Goal: Task Accomplishment & Management: Manage account settings

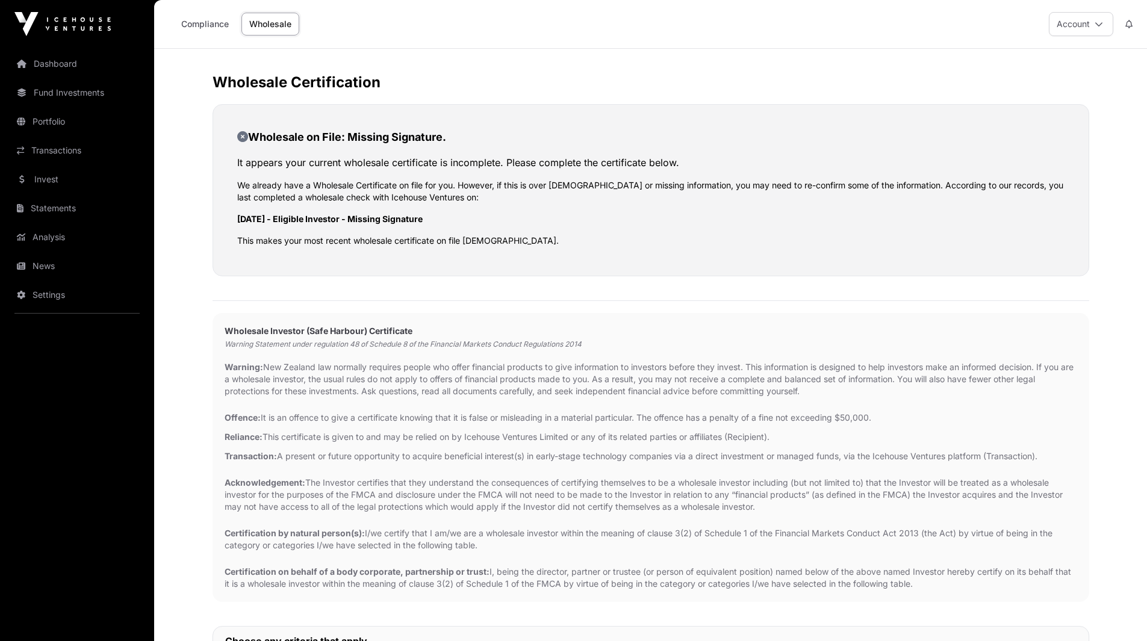
click at [200, 24] on link "Compliance" at bounding box center [204, 24] width 63 height 23
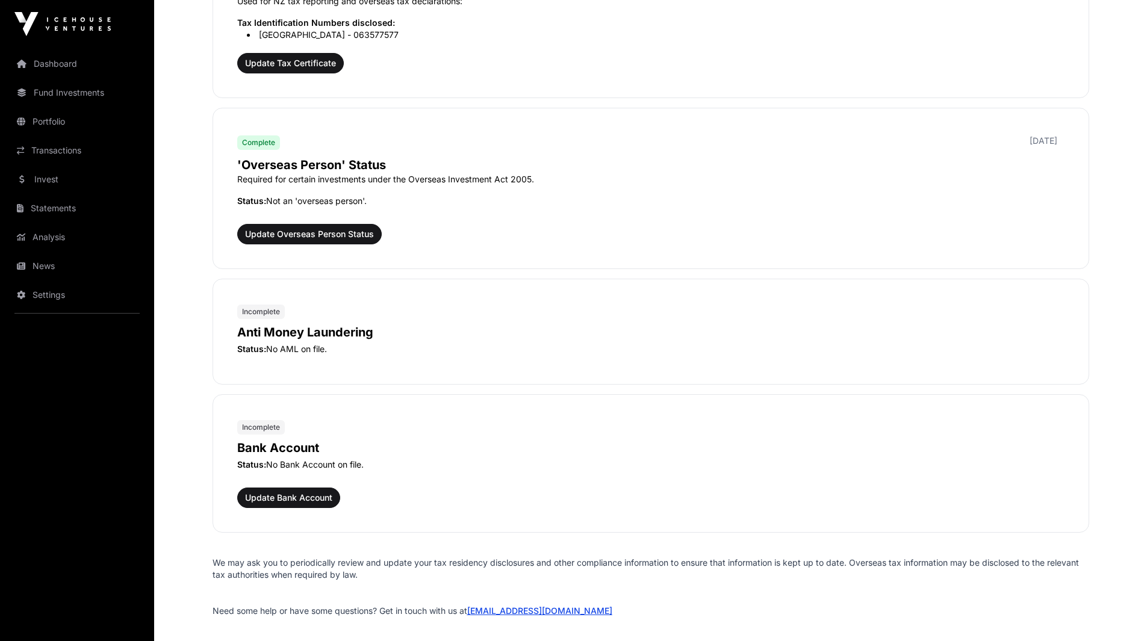
scroll to position [1407, 0]
click at [296, 495] on span "Update Bank Account" at bounding box center [288, 497] width 87 height 12
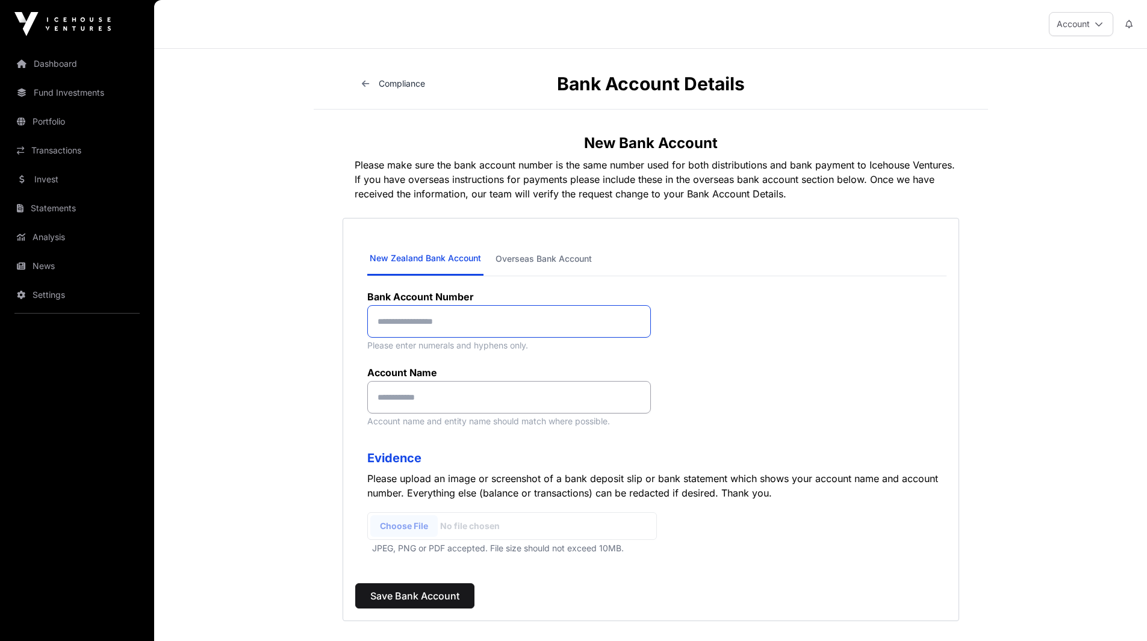
click at [562, 324] on input at bounding box center [509, 321] width 284 height 33
paste input "**********"
type input "**********"
click at [480, 406] on input at bounding box center [509, 397] width 284 height 33
click at [409, 397] on input "**********" at bounding box center [509, 397] width 284 height 33
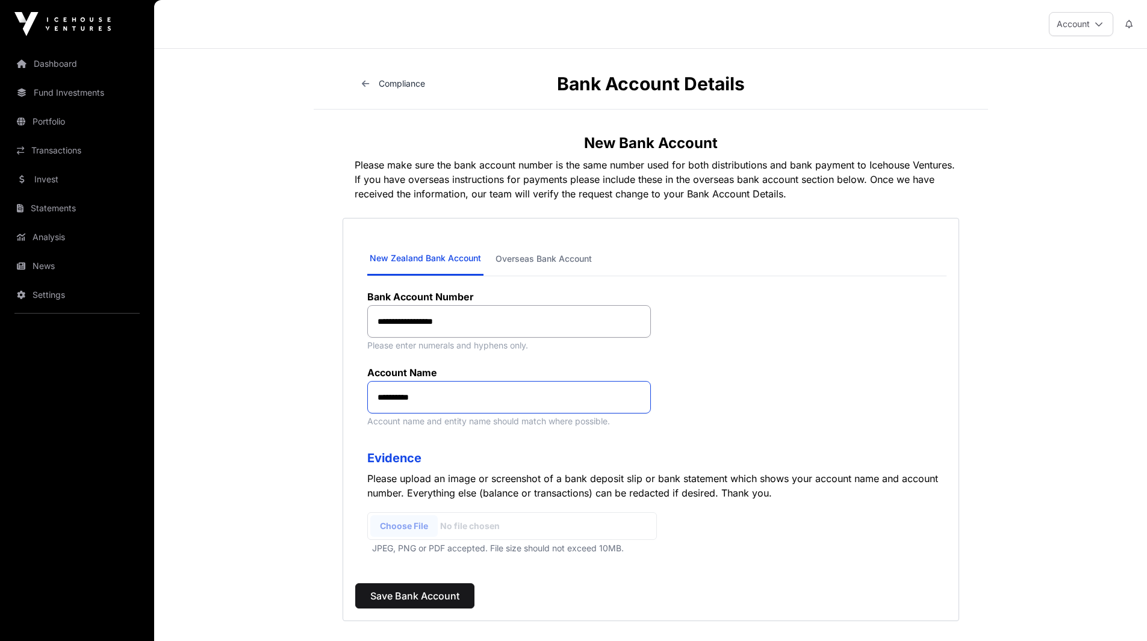
type input "**********"
click at [414, 529] on input "file" at bounding box center [512, 526] width 290 height 28
type input "**********"
click at [408, 593] on span "Save Bank Account" at bounding box center [414, 596] width 89 height 14
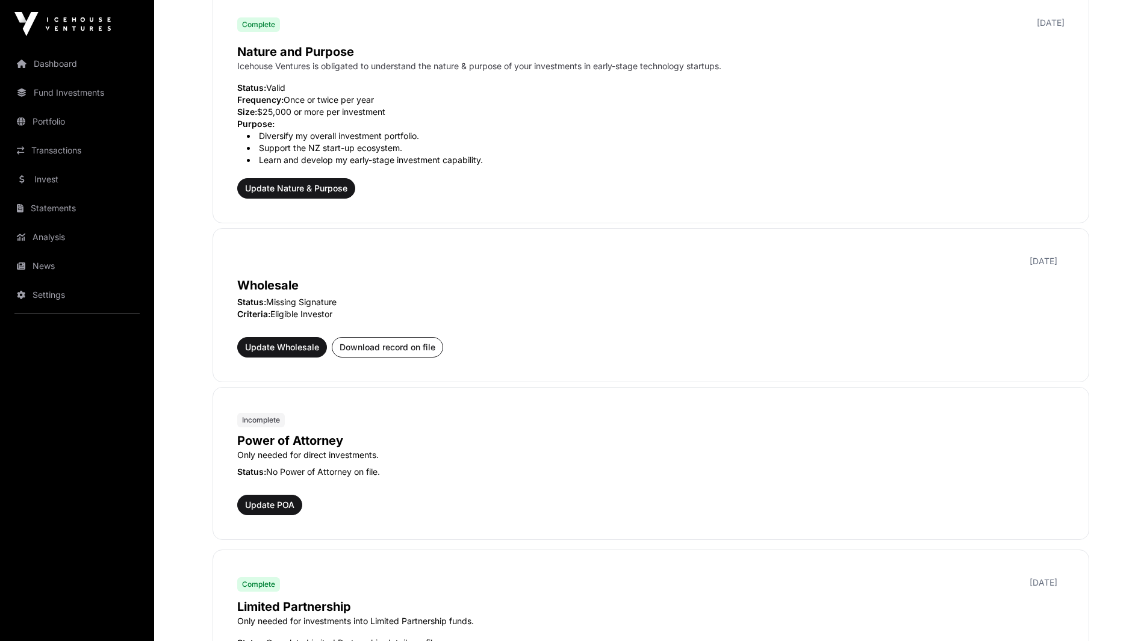
scroll to position [419, 0]
click at [282, 504] on span "Update POA" at bounding box center [269, 504] width 49 height 12
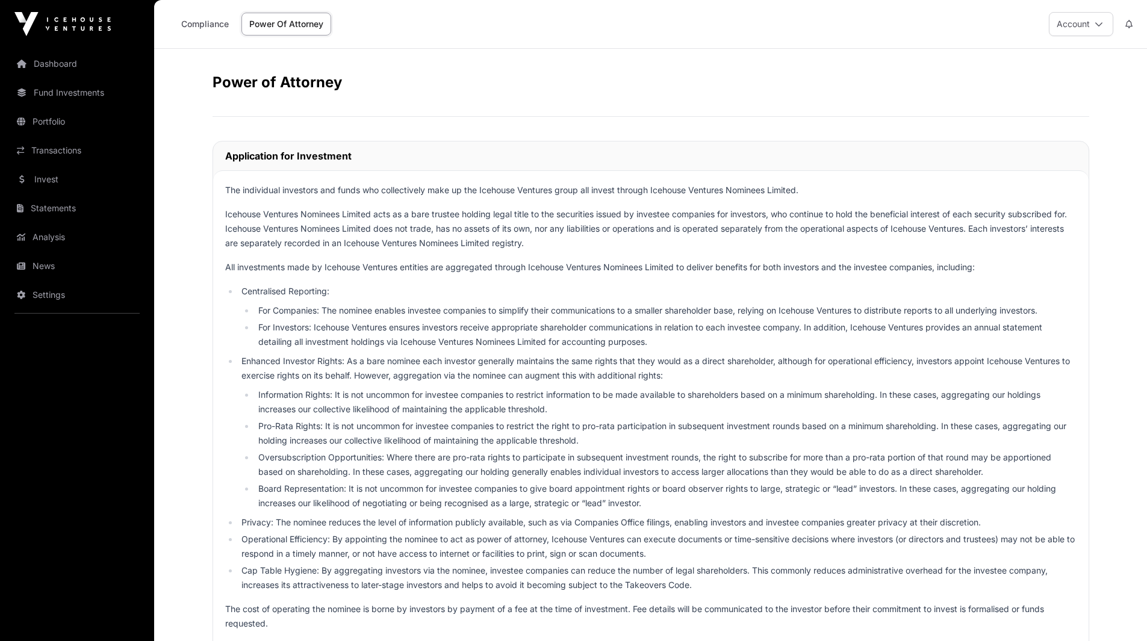
click at [206, 20] on link "Compliance" at bounding box center [204, 24] width 63 height 23
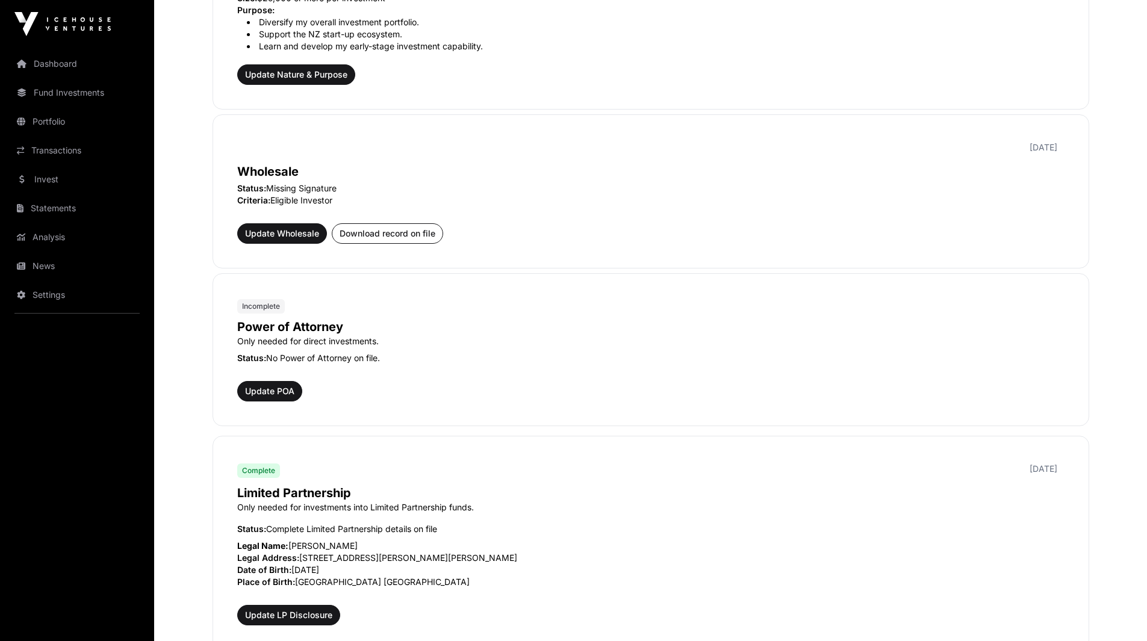
scroll to position [531, 0]
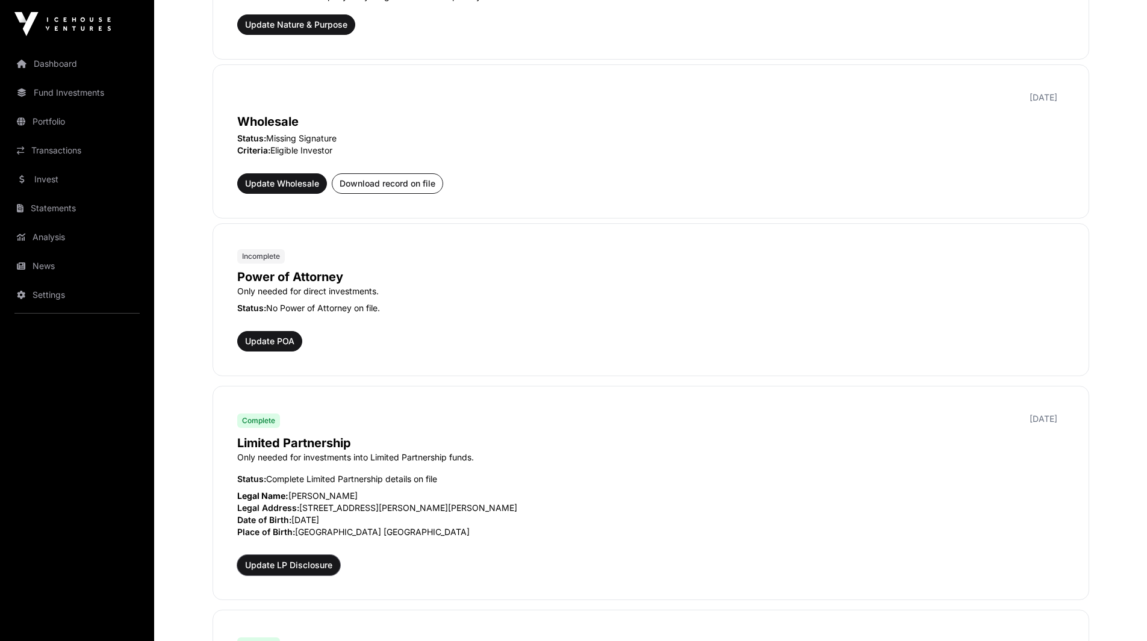
click at [303, 563] on span "Update LP Disclosure" at bounding box center [288, 565] width 87 height 12
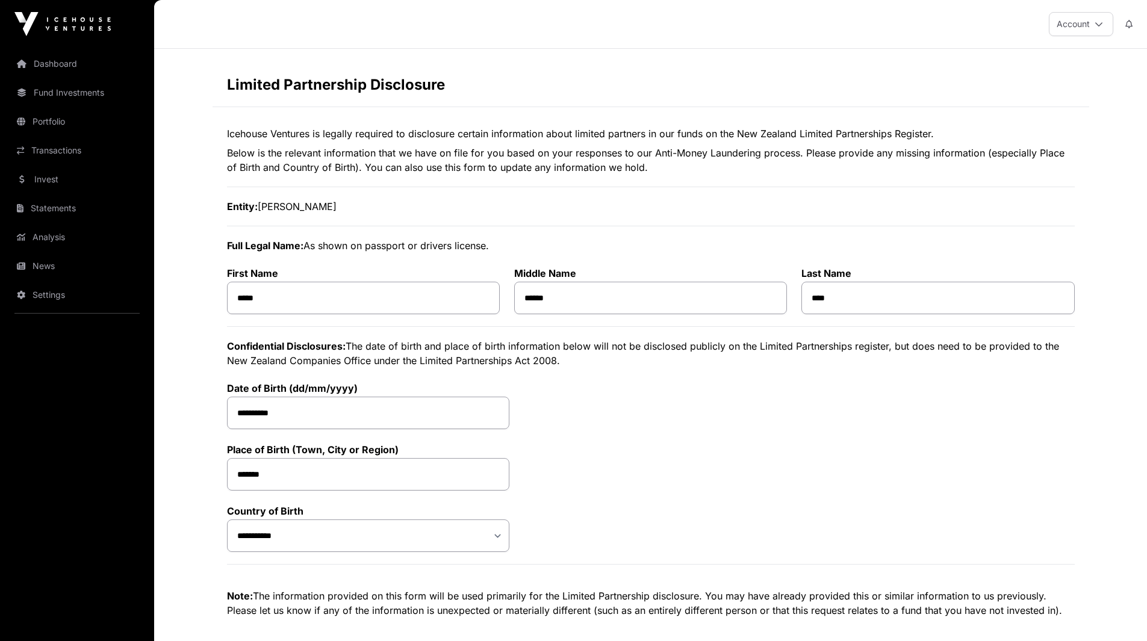
select select "*"
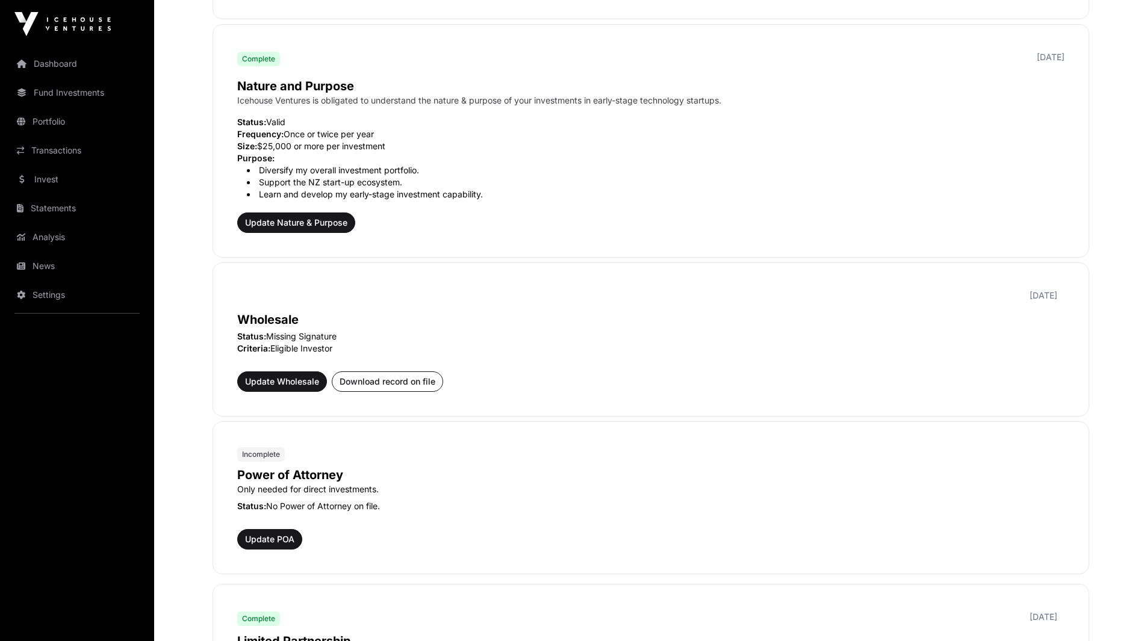
scroll to position [330, 0]
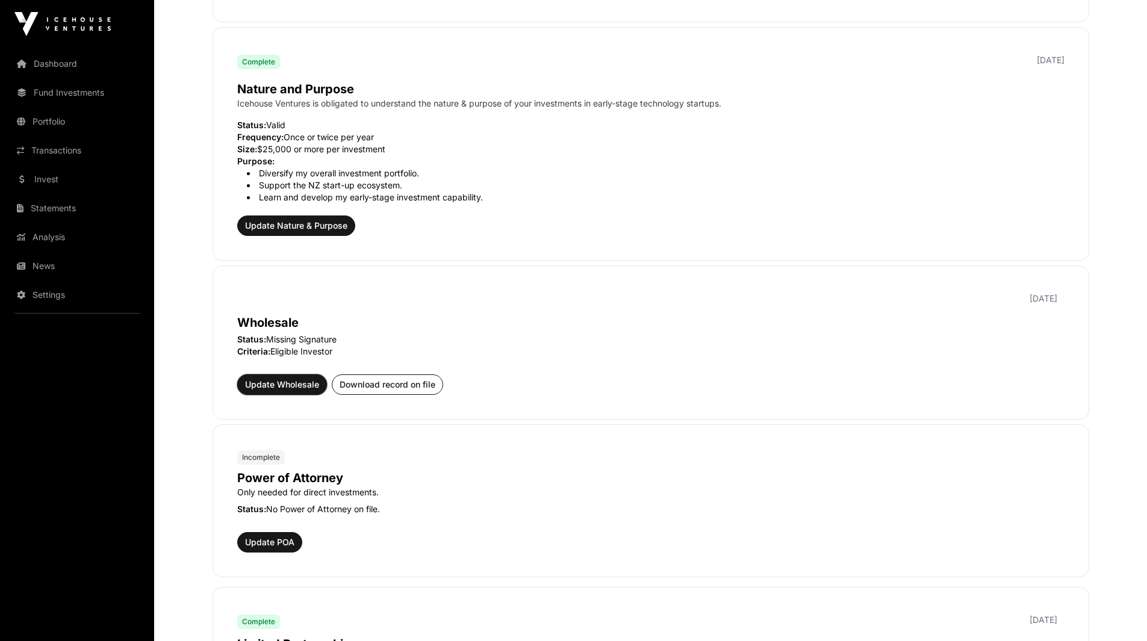
click at [285, 385] on span "Update Wholesale" at bounding box center [282, 385] width 74 height 12
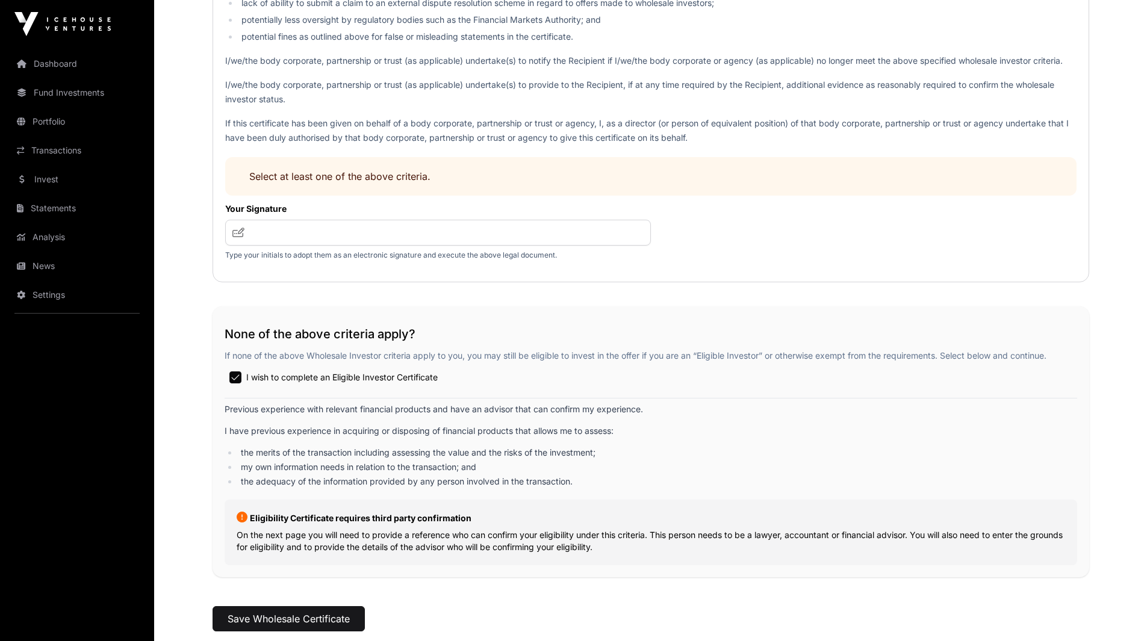
scroll to position [1839, 0]
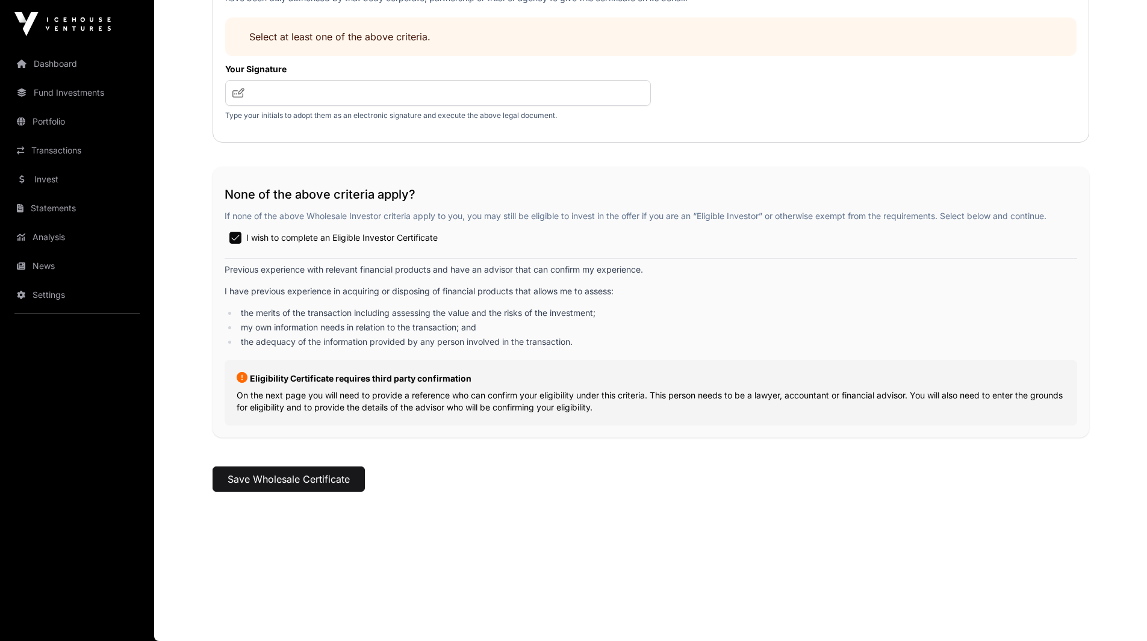
click at [659, 241] on div "I wish to complete an Eligible Investor Certificate" at bounding box center [651, 238] width 852 height 22
click at [303, 479] on button "Save Wholesale Certificate" at bounding box center [288, 478] width 152 height 25
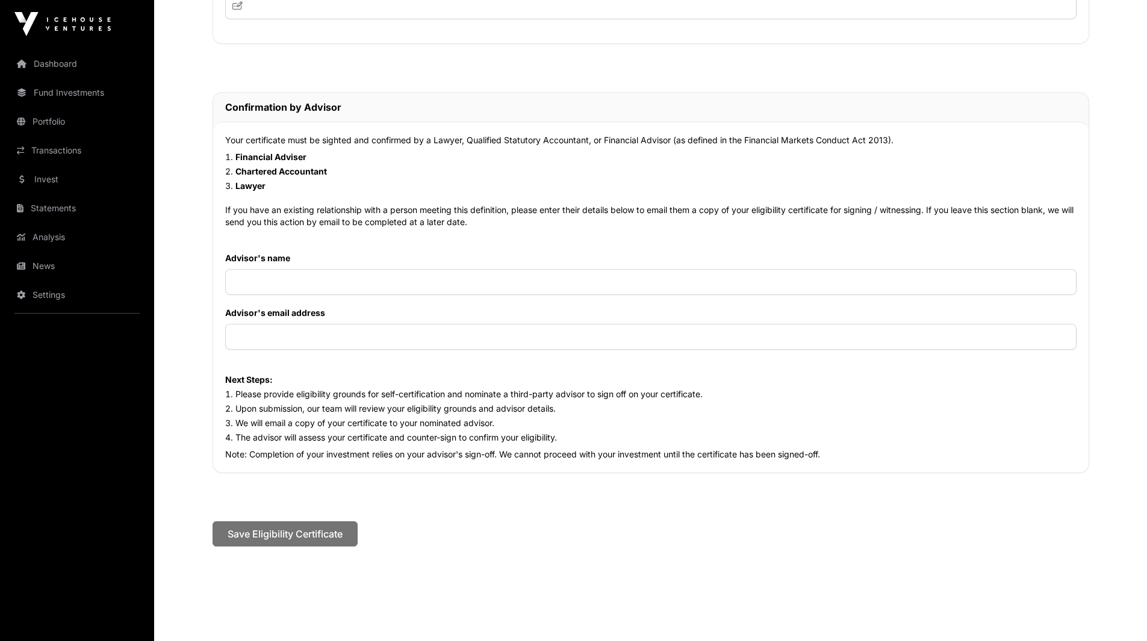
scroll to position [902, 0]
click at [358, 283] on input "text" at bounding box center [650, 281] width 851 height 26
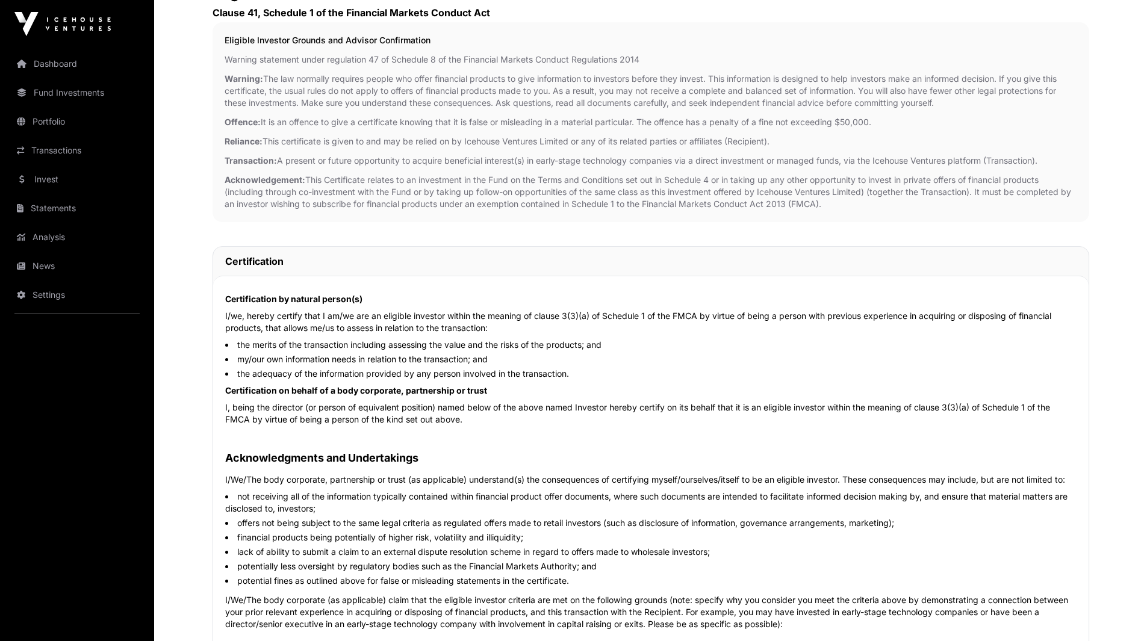
scroll to position [0, 0]
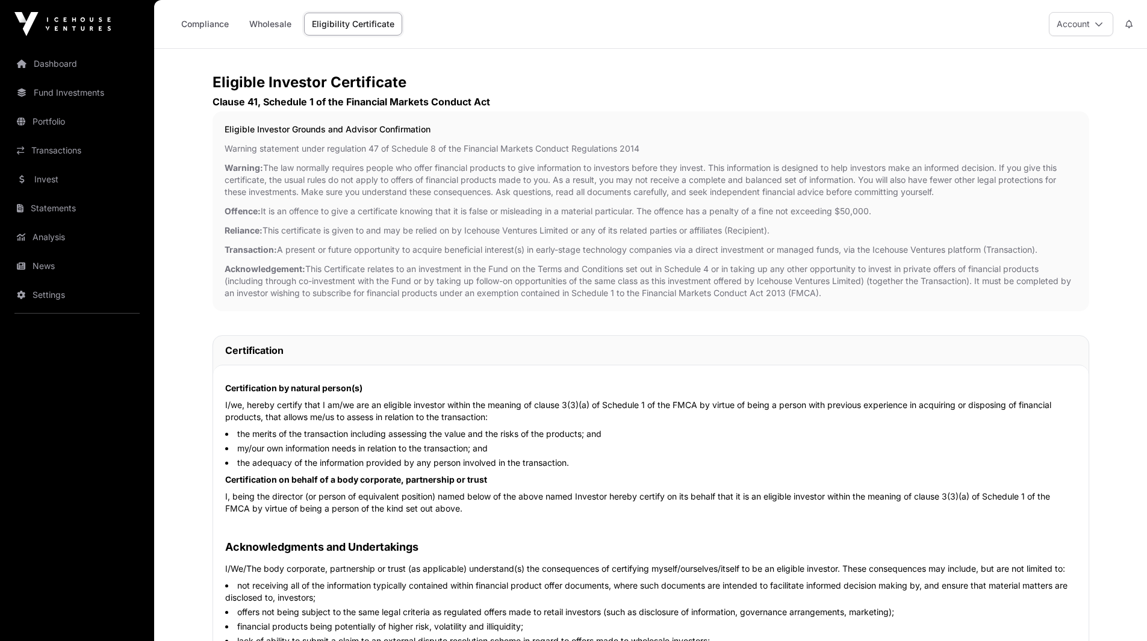
click at [55, 172] on link "Invest" at bounding box center [77, 179] width 135 height 26
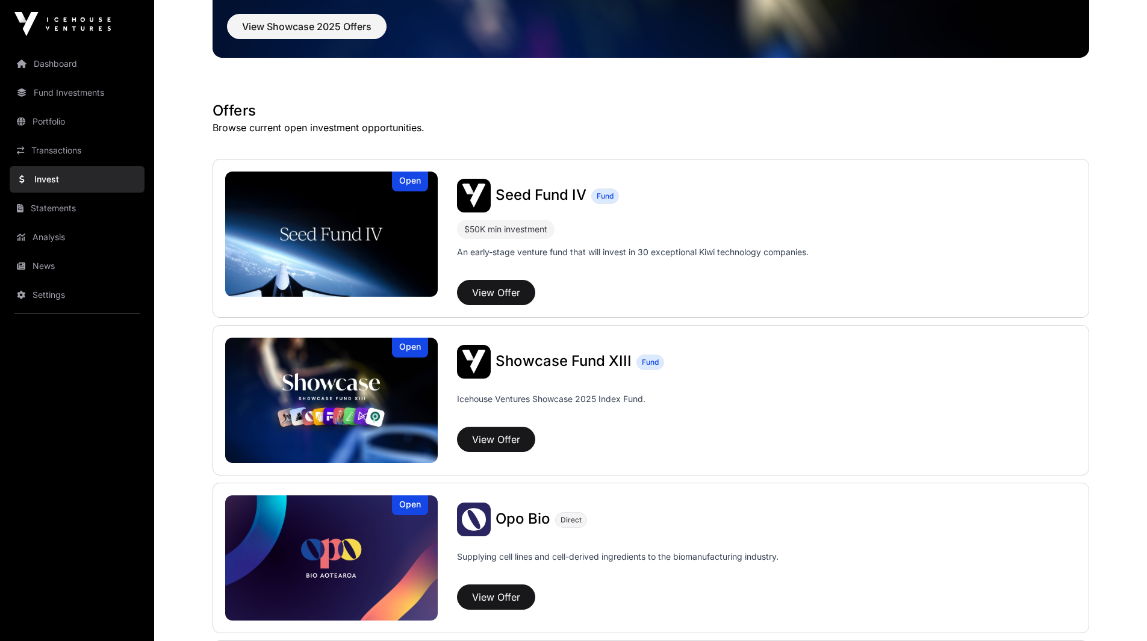
scroll to position [164, 0]
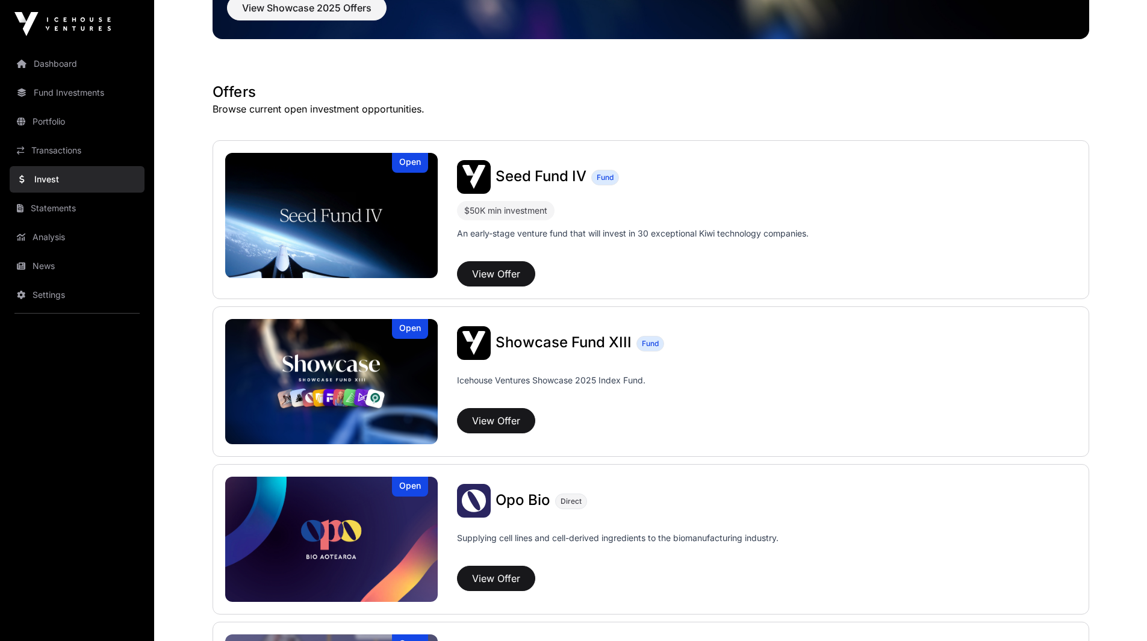
click at [395, 200] on img at bounding box center [331, 215] width 213 height 125
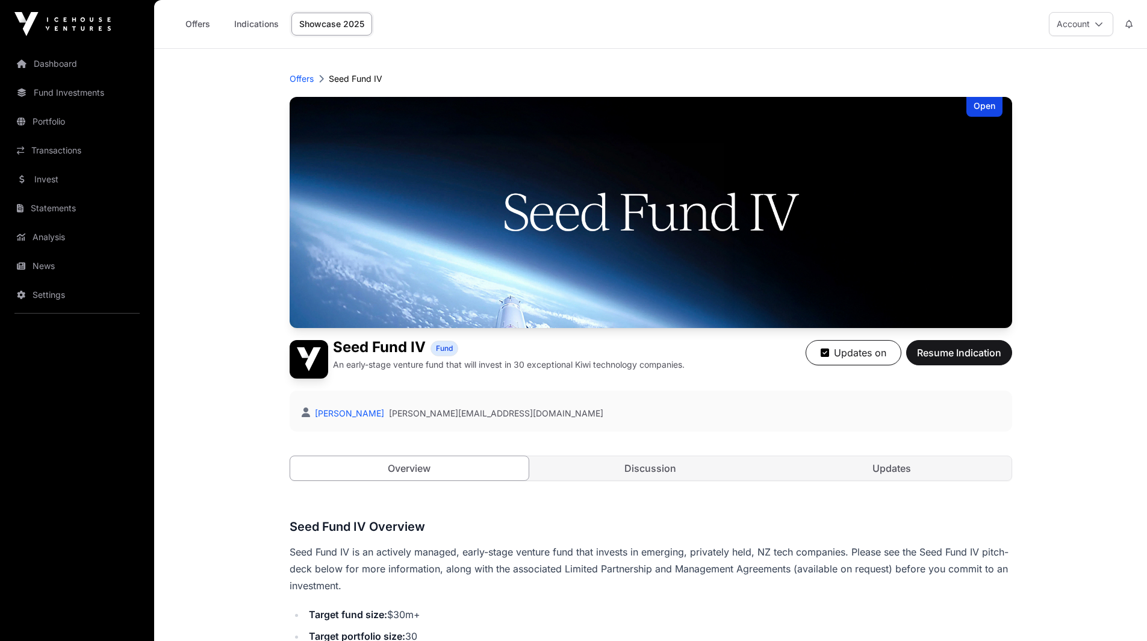
click at [55, 185] on link "Invest" at bounding box center [77, 179] width 135 height 26
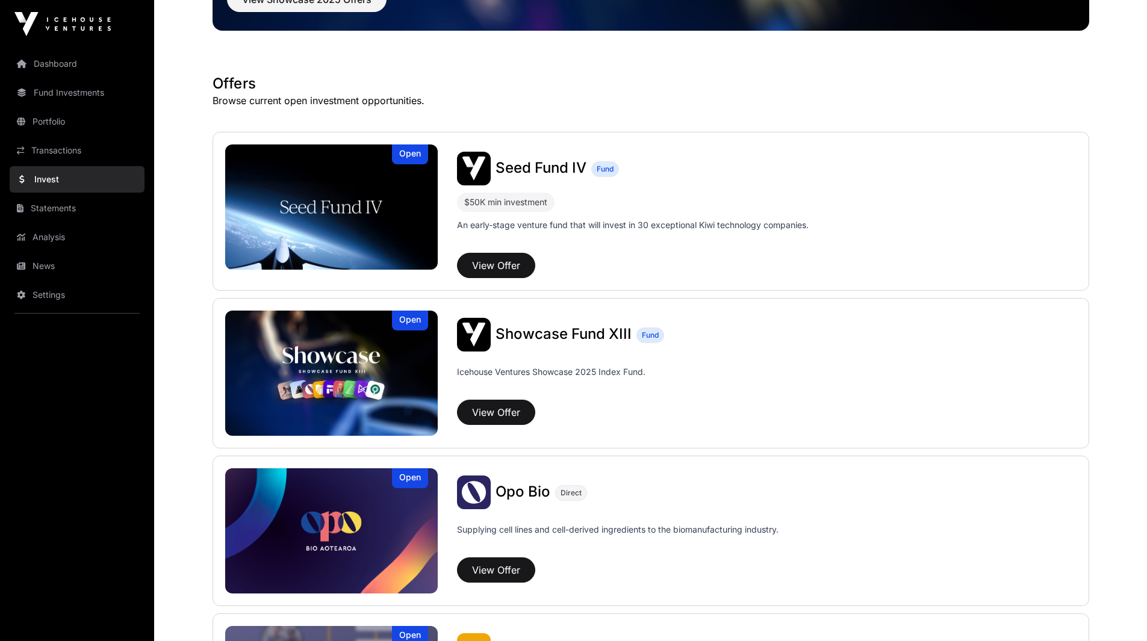
scroll to position [173, 0]
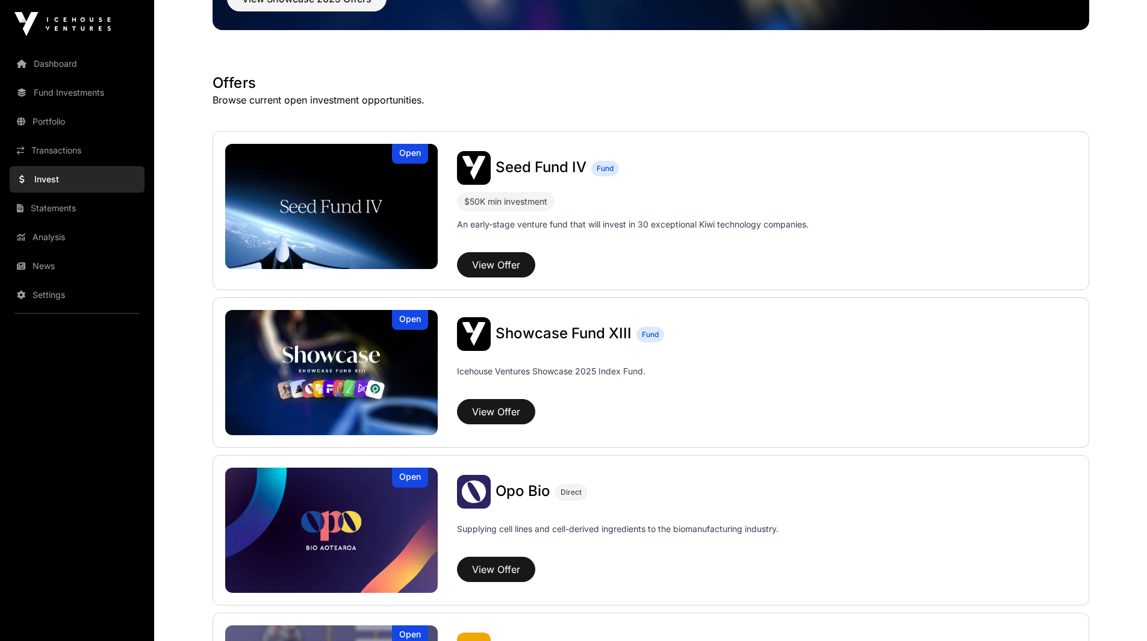
click at [524, 328] on span "Showcase Fund XIII" at bounding box center [563, 332] width 136 height 17
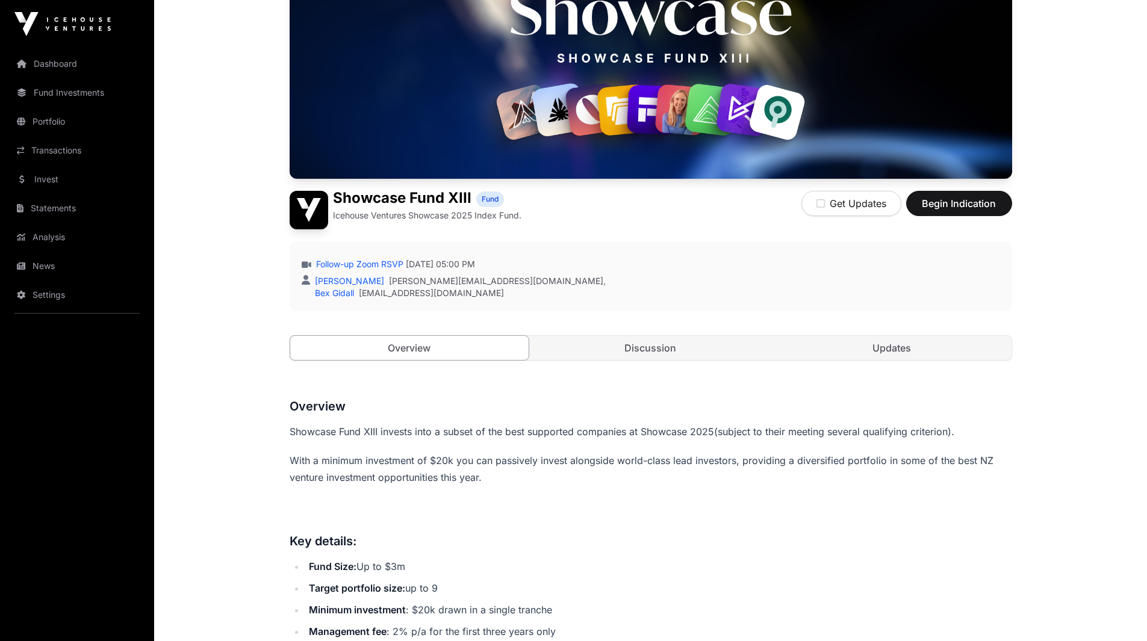
scroll to position [157, 0]
click at [649, 347] on link "Discussion" at bounding box center [650, 348] width 239 height 24
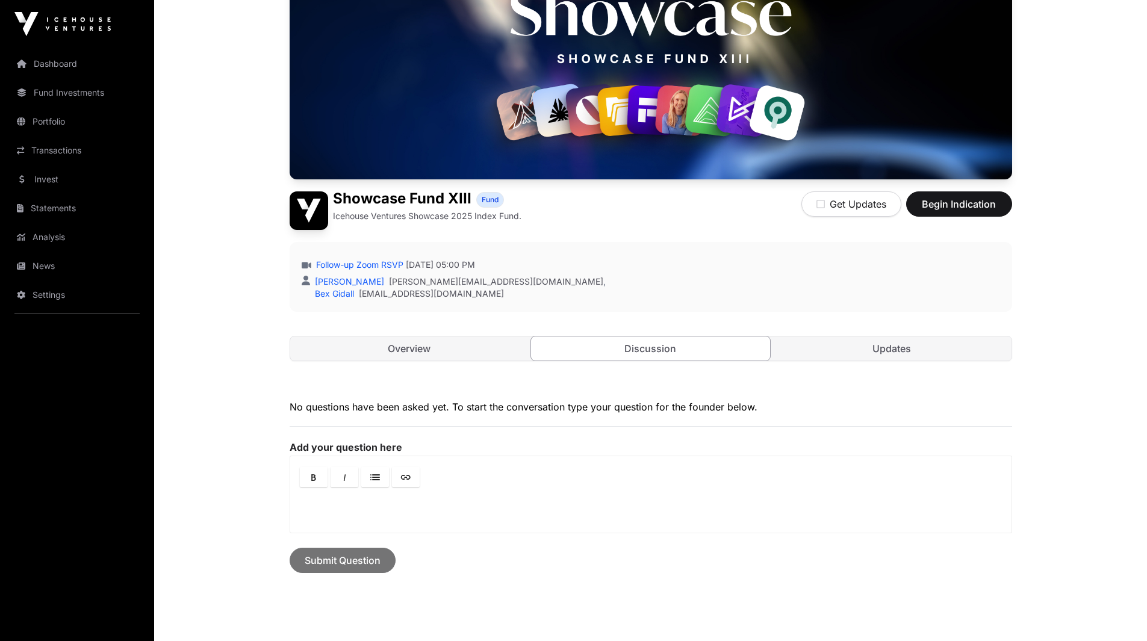
click at [900, 358] on link "Updates" at bounding box center [891, 348] width 239 height 24
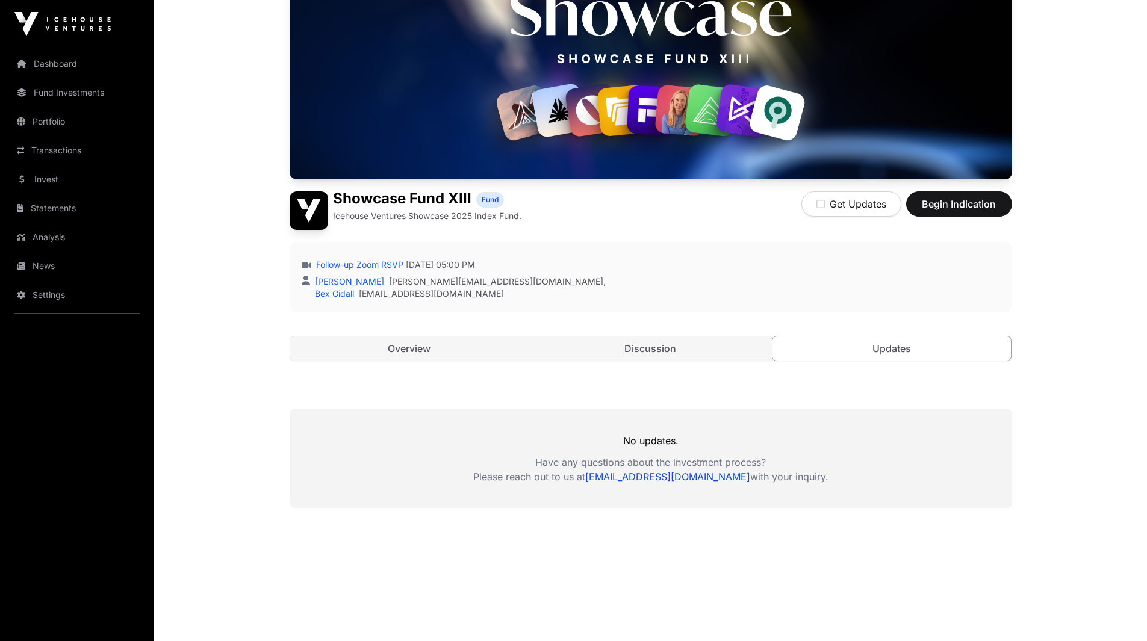
click at [410, 339] on link "Overview" at bounding box center [409, 348] width 239 height 24
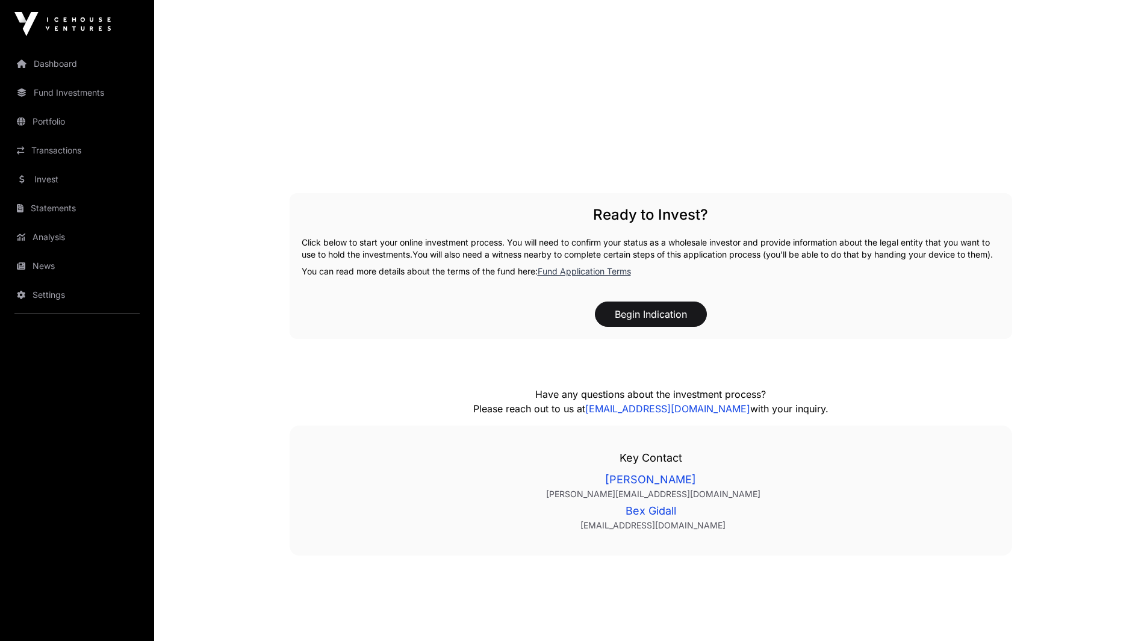
scroll to position [1632, 0]
click at [577, 276] on link "Fund Application Terms" at bounding box center [584, 270] width 93 height 10
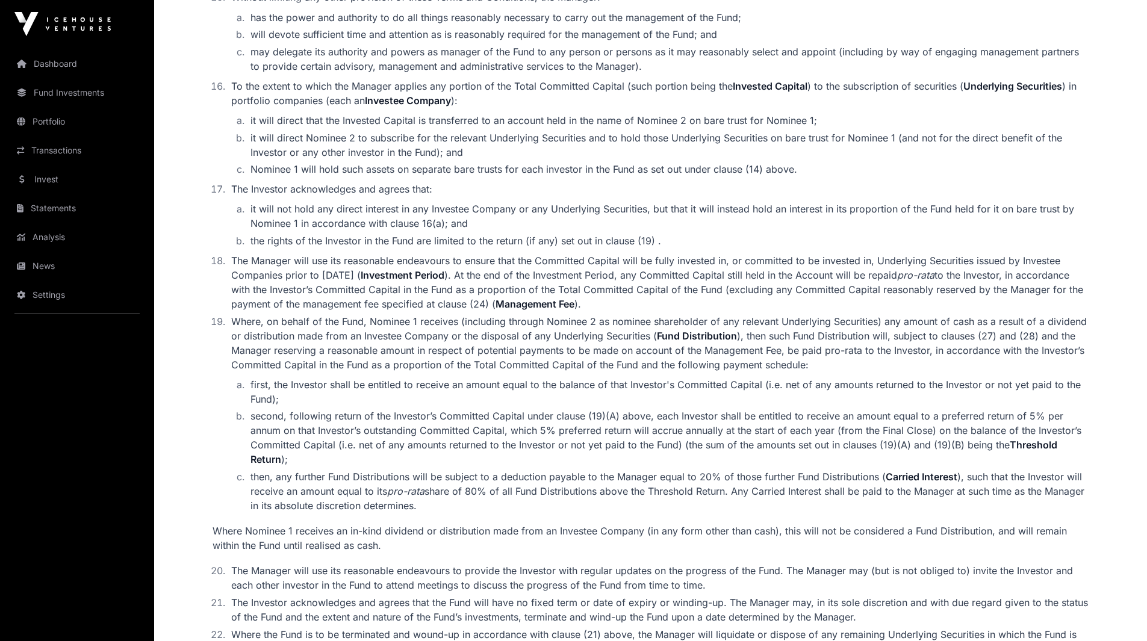
scroll to position [2102, 0]
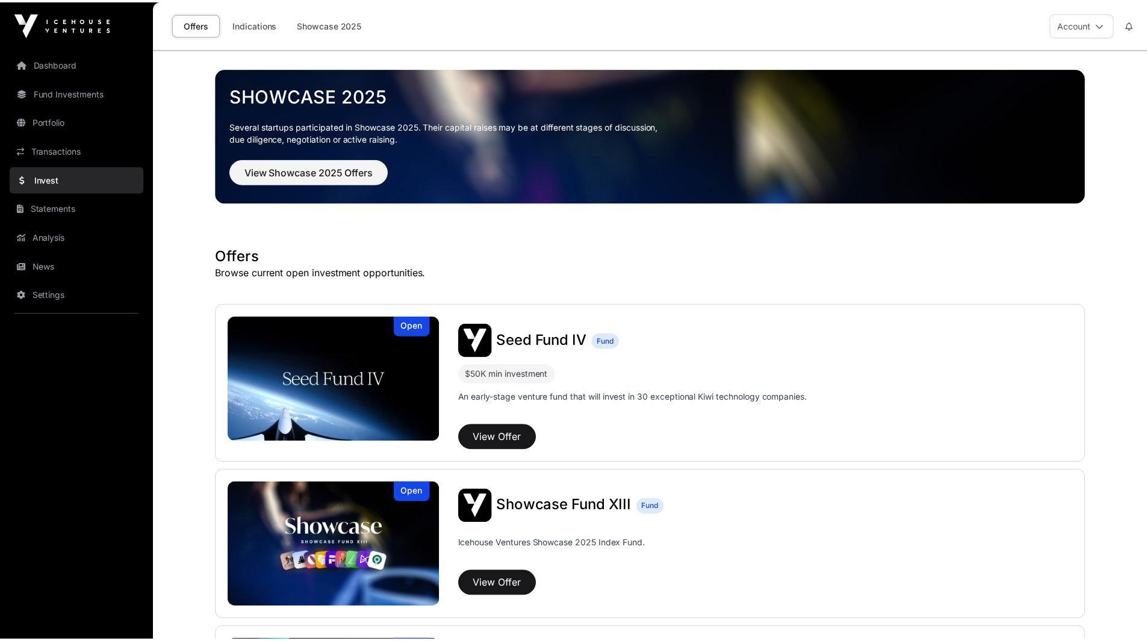
scroll to position [173, 0]
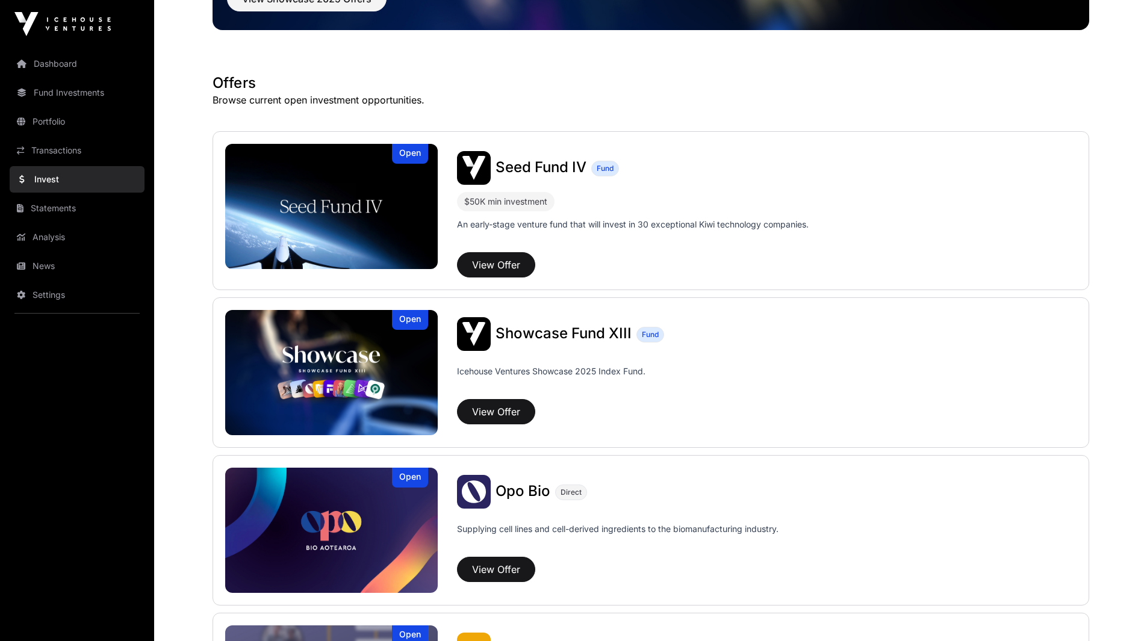
click at [547, 164] on span "Seed Fund IV" at bounding box center [540, 166] width 91 height 17
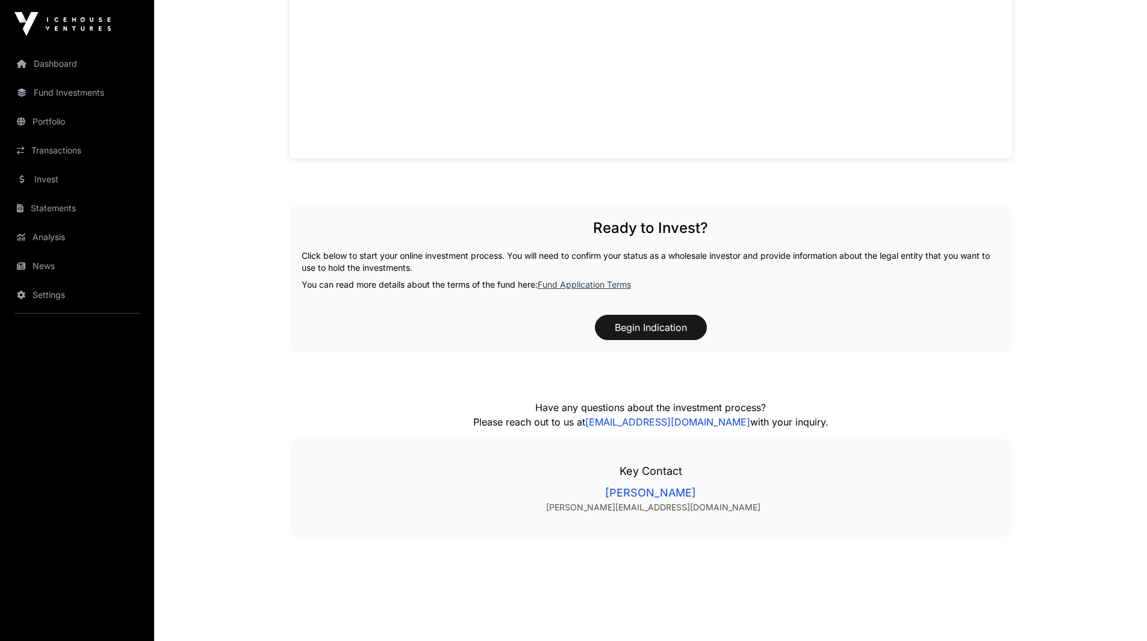
scroll to position [1142, 0]
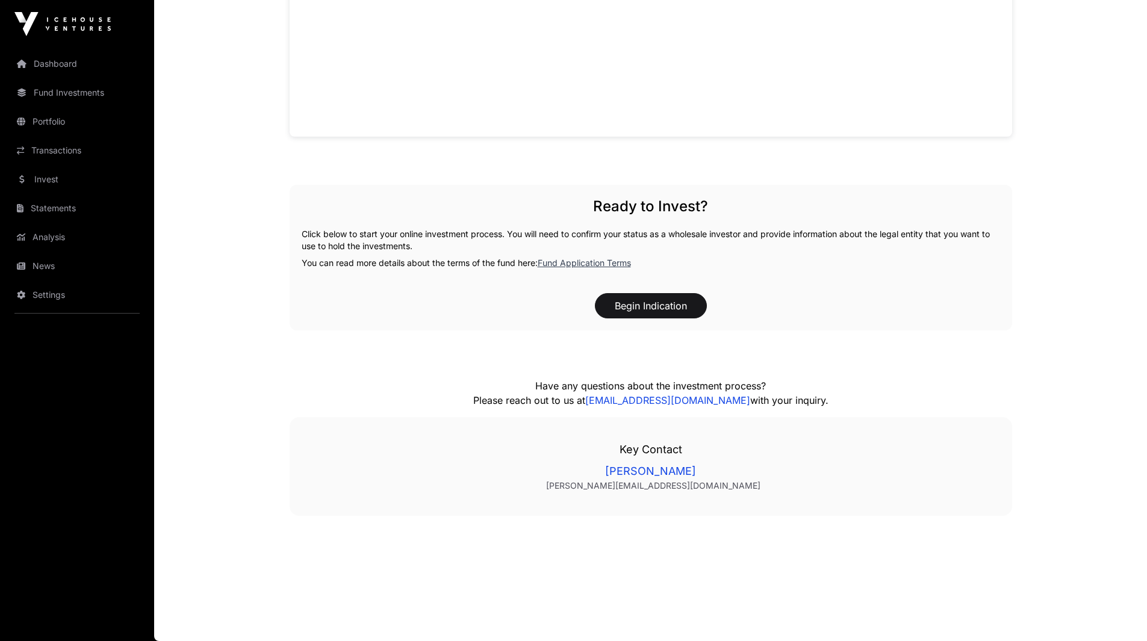
click at [559, 265] on link "Fund Application Terms" at bounding box center [584, 263] width 93 height 10
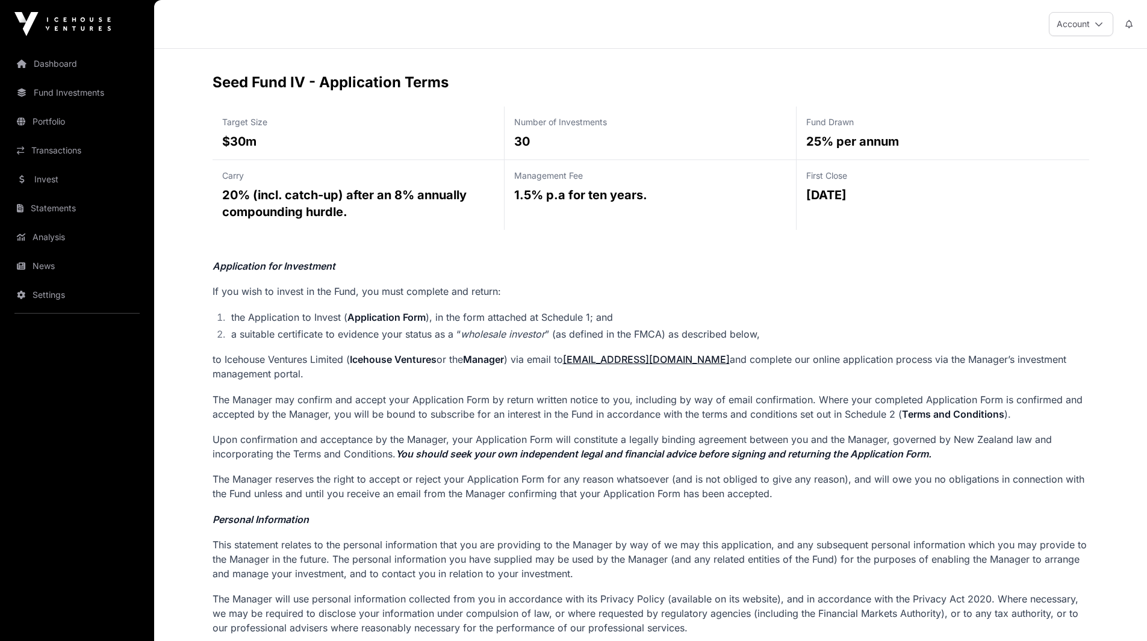
click at [54, 175] on link "Invest" at bounding box center [77, 179] width 135 height 26
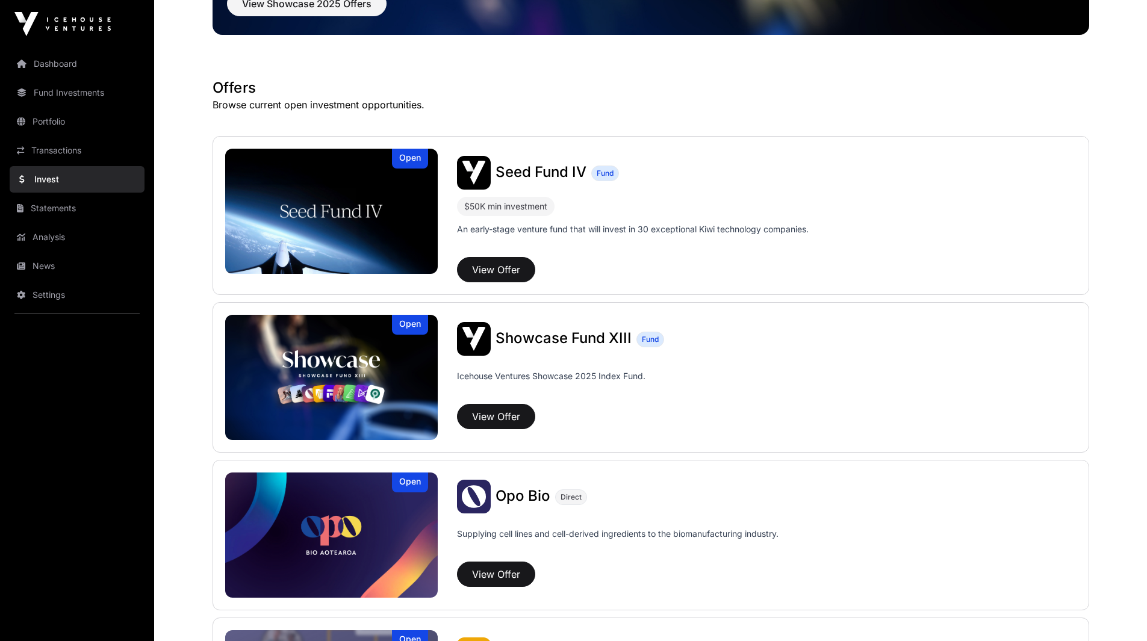
scroll to position [167, 0]
